Goal: Information Seeking & Learning: Learn about a topic

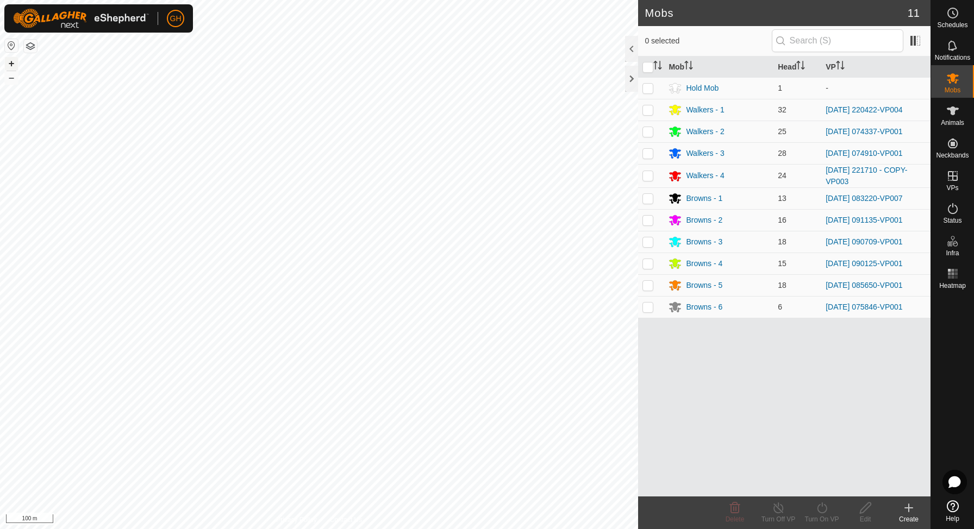
click at [13, 63] on button "+" at bounding box center [11, 63] width 13 height 13
click at [13, 77] on button "–" at bounding box center [11, 77] width 13 height 13
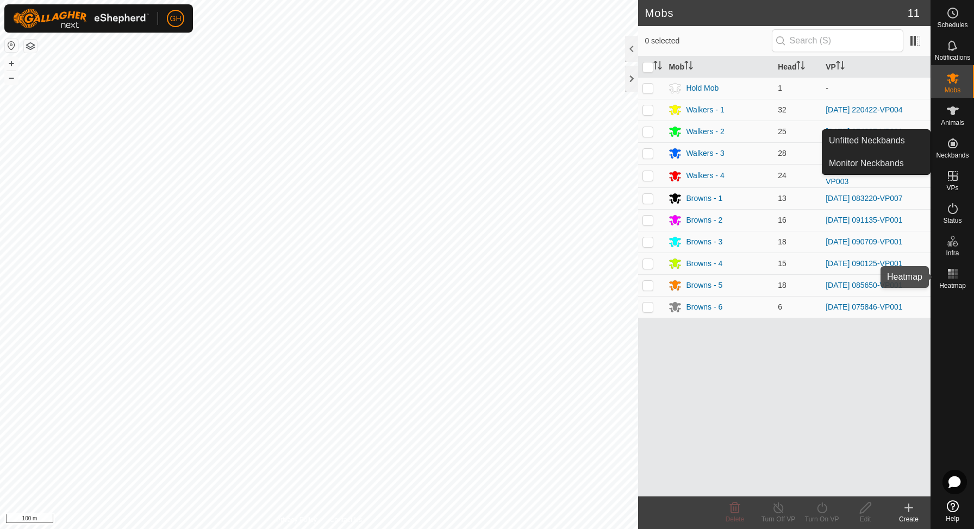
click at [953, 274] on rect at bounding box center [952, 273] width 3 height 3
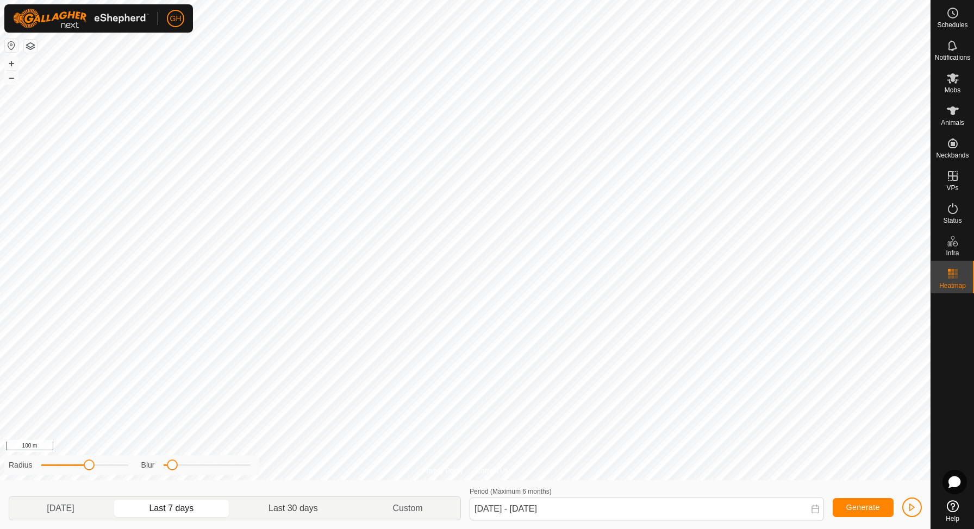
click at [308, 510] on span "Last 30 days" at bounding box center [293, 508] width 49 height 13
type input "22 Jul, 2025 - 20 Aug, 2025"
click at [913, 506] on span "button" at bounding box center [912, 507] width 9 height 9
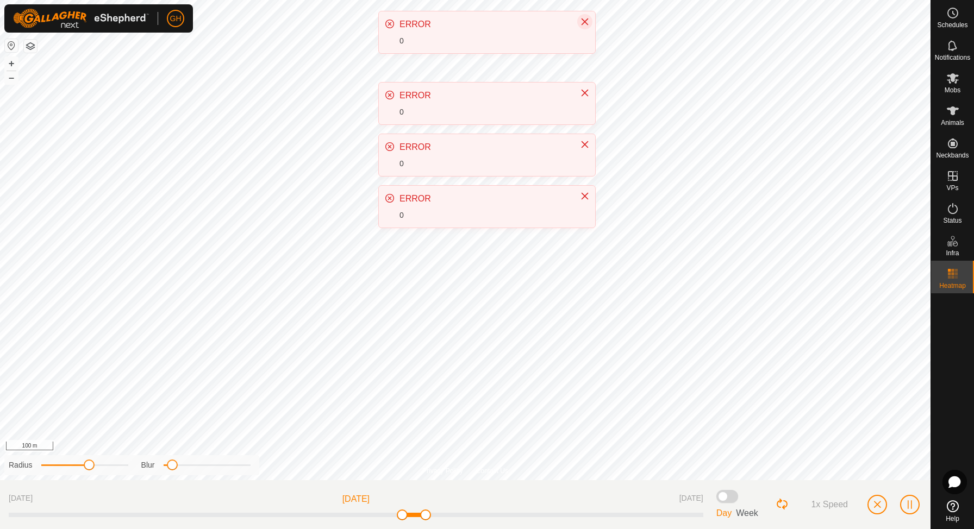
click at [584, 27] on button "Close" at bounding box center [584, 21] width 15 height 15
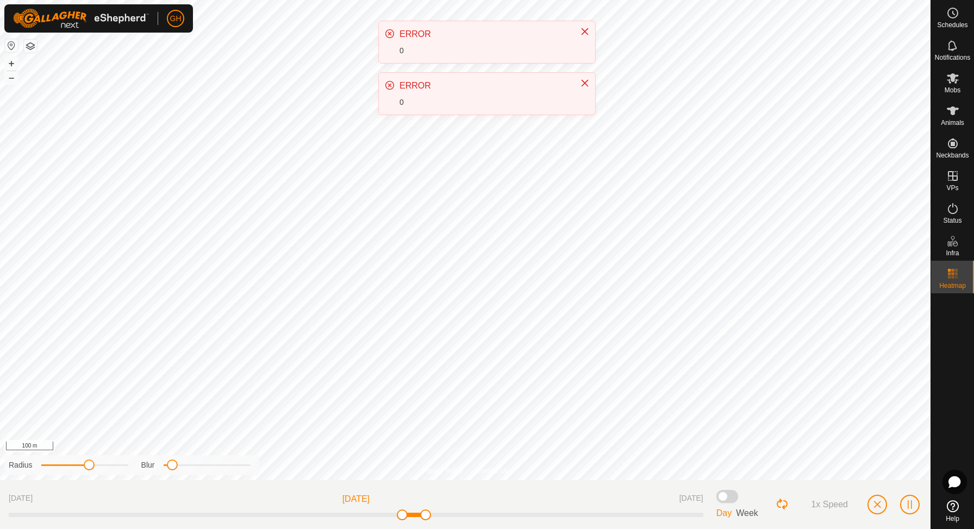
click at [584, 27] on div "ERROR 0" at bounding box center [487, 31] width 216 height 42
click at [584, 27] on button "Close" at bounding box center [584, 21] width 15 height 15
click at [584, 27] on button "Close" at bounding box center [584, 31] width 15 height 15
click at [14, 63] on button "+" at bounding box center [11, 63] width 13 height 13
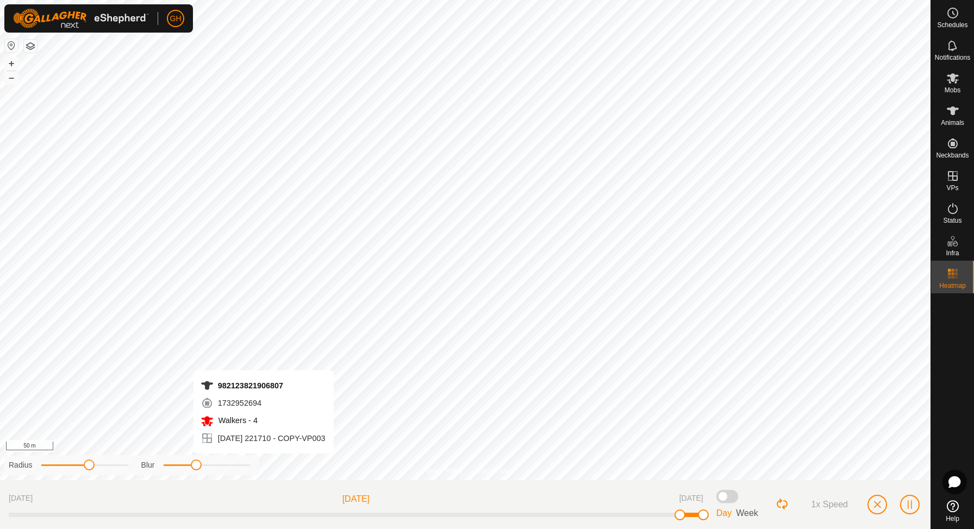
drag, startPoint x: 171, startPoint y: 465, endPoint x: 197, endPoint y: 467, distance: 26.2
click at [197, 467] on span at bounding box center [196, 465] width 11 height 11
click at [913, 508] on span "button" at bounding box center [910, 505] width 9 height 9
click at [906, 509] on span "button" at bounding box center [910, 505] width 9 height 9
click at [11, 82] on button "–" at bounding box center [11, 77] width 13 height 13
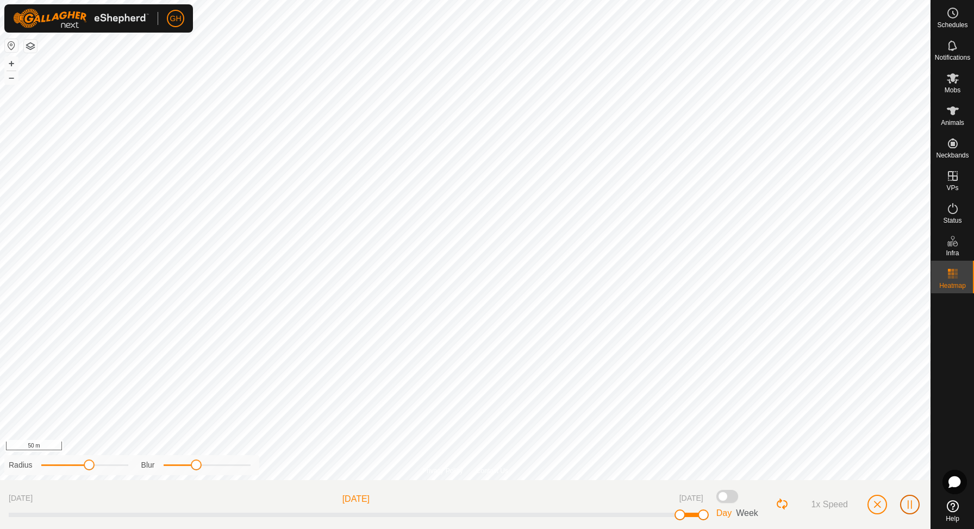
click at [906, 506] on span "button" at bounding box center [910, 505] width 9 height 9
